Goal: Find specific page/section: Find specific page/section

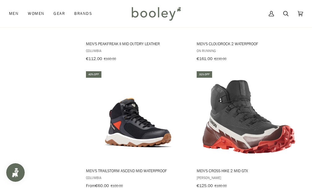
scroll to position [1206, 0]
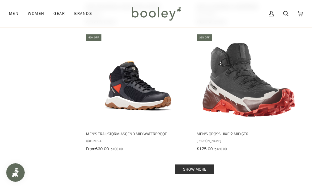
click at [191, 164] on link "Show more" at bounding box center [194, 169] width 39 height 10
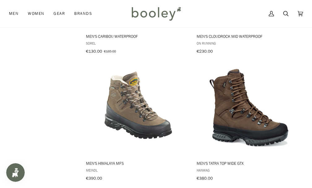
scroll to position [2536, 0]
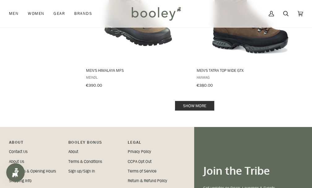
click at [191, 101] on link "Show more" at bounding box center [194, 106] width 39 height 10
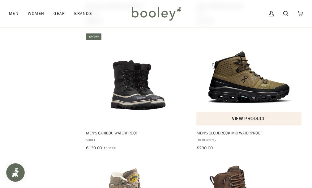
scroll to position [2258, 0]
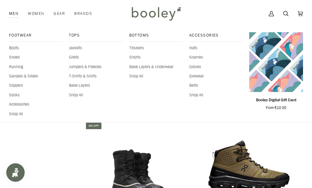
click at [13, 53] on div "Footwear Boots Shoes Running Sandals & Slides Slippers Socks Accessories Shop A…" at bounding box center [36, 74] width 54 height 85
click at [16, 57] on span "Shoes" at bounding box center [36, 57] width 54 height 6
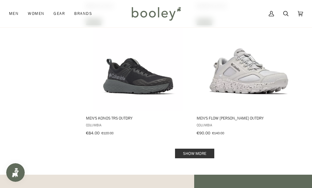
scroll to position [1237, 0]
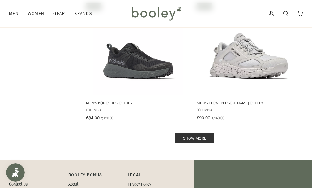
click at [200, 133] on link "Show more" at bounding box center [194, 138] width 39 height 10
